Goal: Transaction & Acquisition: Download file/media

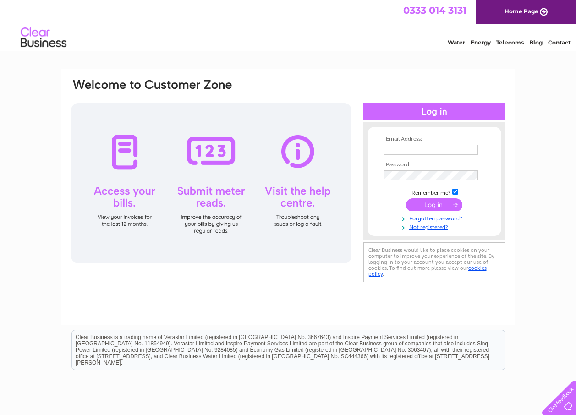
type input "[EMAIL_ADDRESS][DOMAIN_NAME]"
click at [436, 200] on input "submit" at bounding box center [434, 204] width 56 height 13
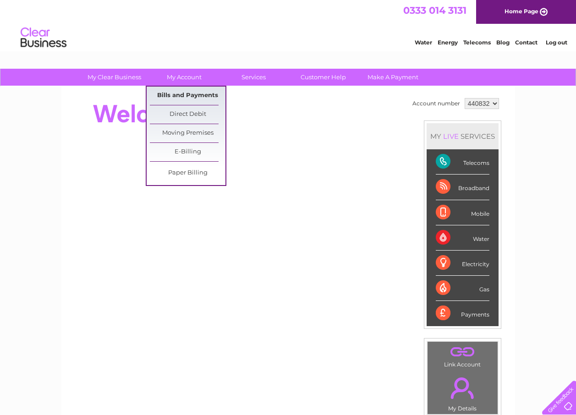
click at [190, 92] on link "Bills and Payments" at bounding box center [188, 96] width 76 height 18
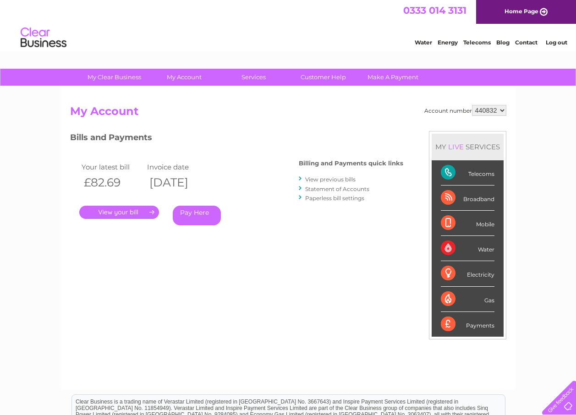
click at [131, 214] on link "." at bounding box center [119, 212] width 80 height 13
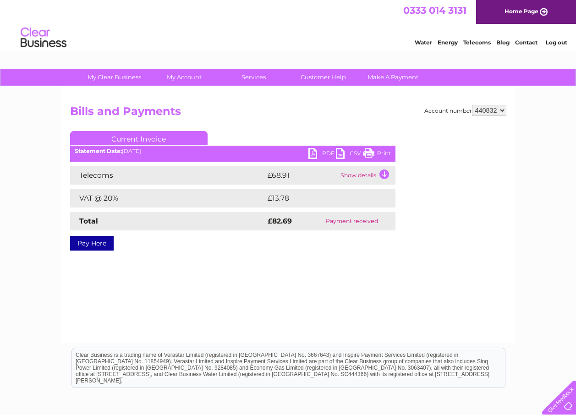
click at [315, 153] on link "PDF" at bounding box center [321, 154] width 27 height 13
